Goal: Task Accomplishment & Management: Complete application form

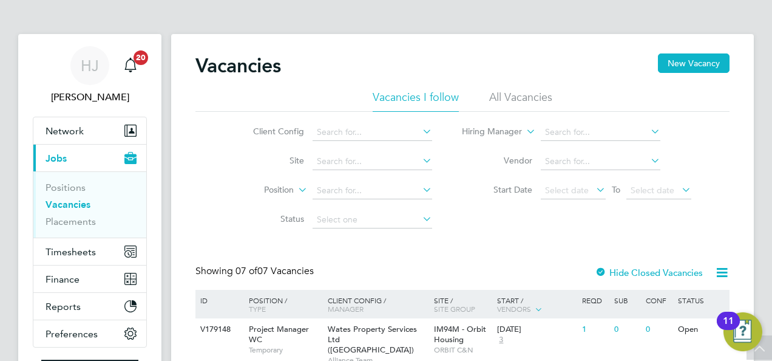
scroll to position [144, 0]
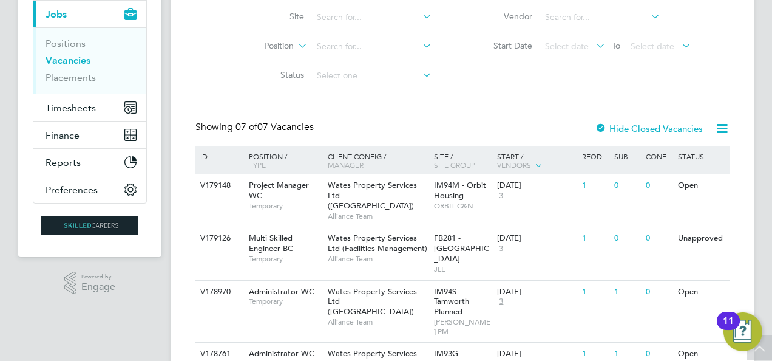
click at [638, 81] on div "Client Config Site Position Status Hiring Manager Vendor Start Date Select date…" at bounding box center [463, 29] width 534 height 123
click at [185, 84] on div "Vacancies New Vacancy Vacancies I follow All Vacancies Client Config Site Posit…" at bounding box center [462, 244] width 583 height 708
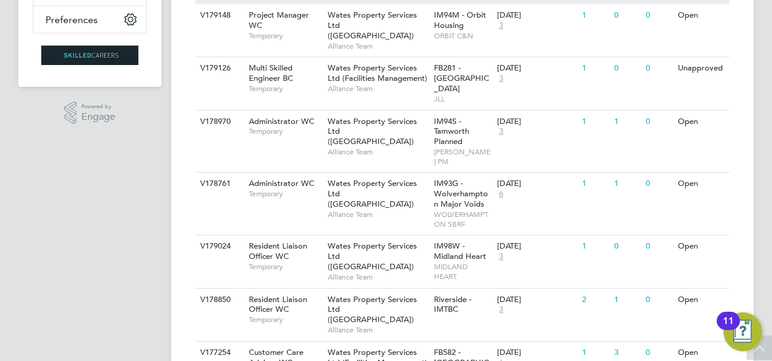
scroll to position [338, 0]
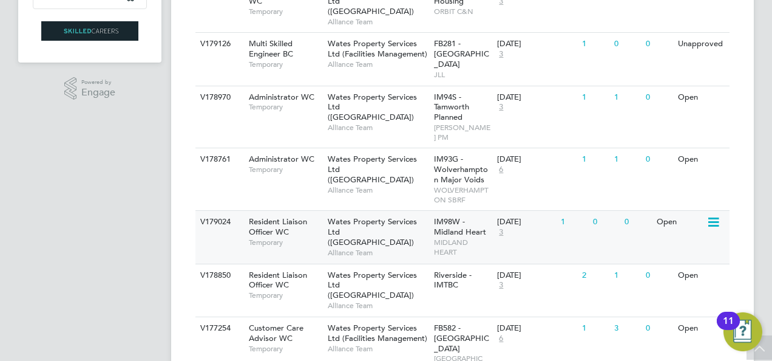
click at [347, 216] on span "Wates Property Services Ltd ([GEOGRAPHIC_DATA])" at bounding box center [372, 231] width 89 height 31
